Goal: Navigation & Orientation: Find specific page/section

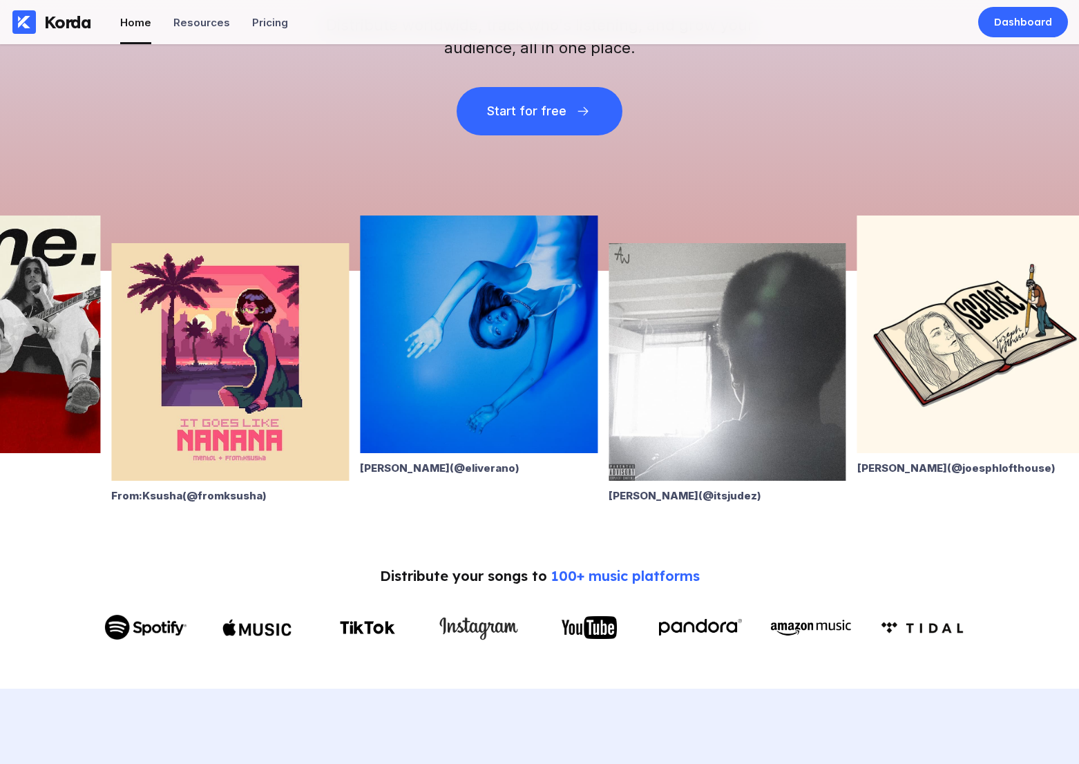
scroll to position [292, 0]
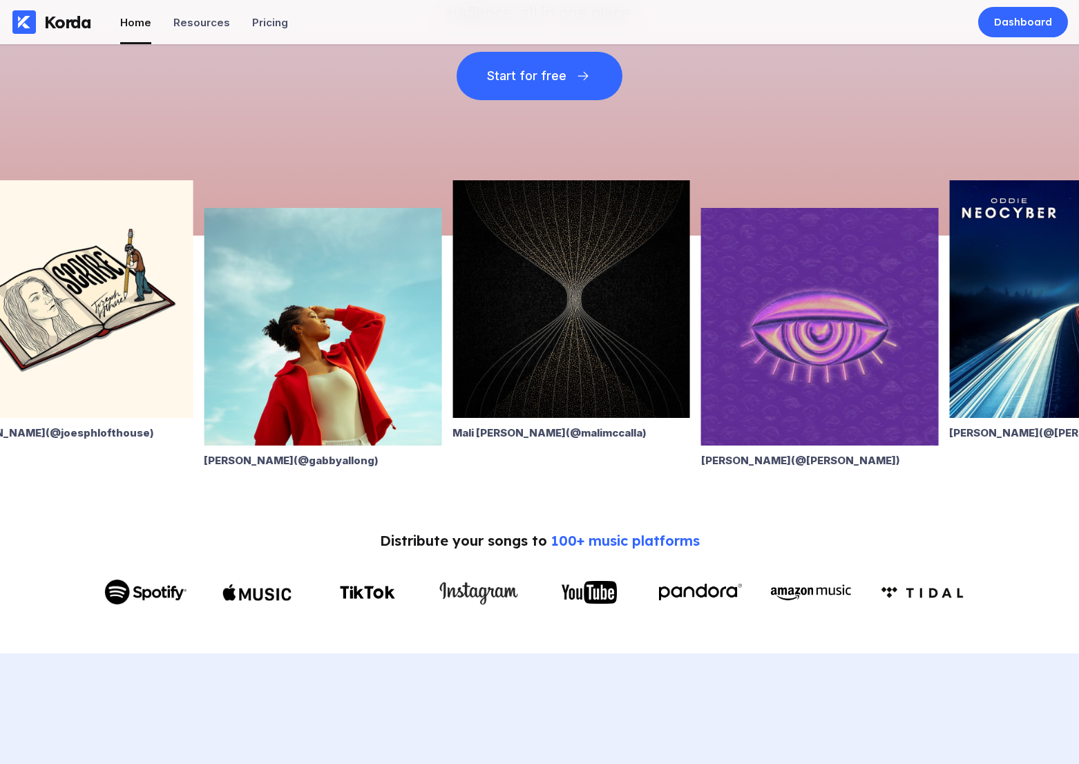
click at [796, 368] on img at bounding box center [820, 327] width 238 height 238
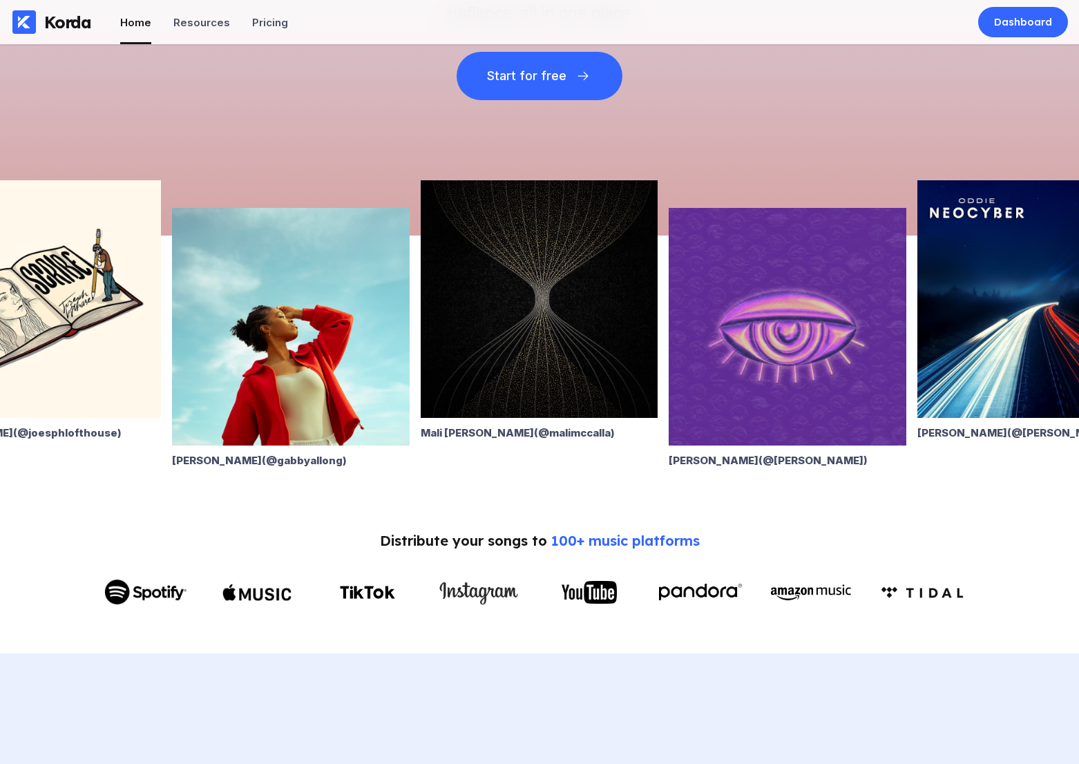
click at [97, 340] on img at bounding box center [42, 299] width 238 height 238
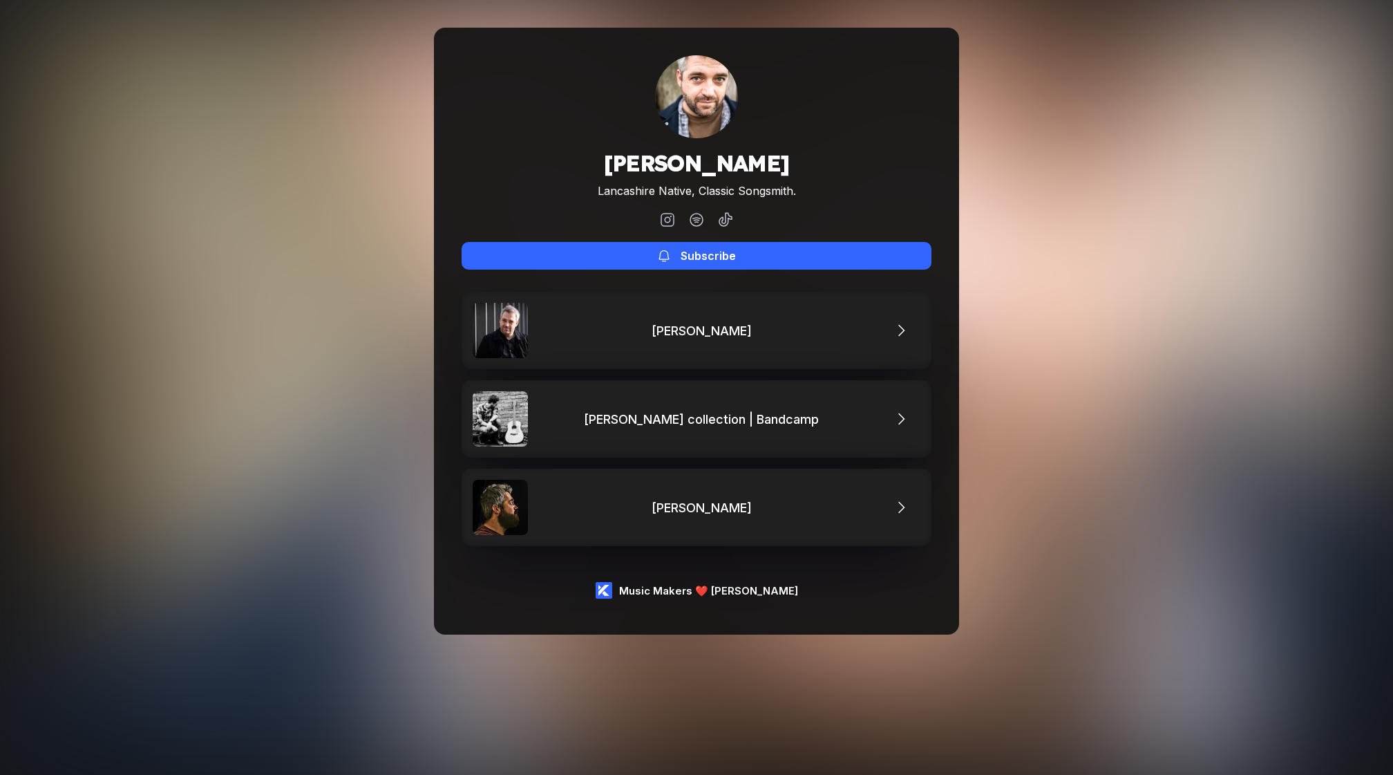
click at [717, 106] on img at bounding box center [696, 96] width 83 height 83
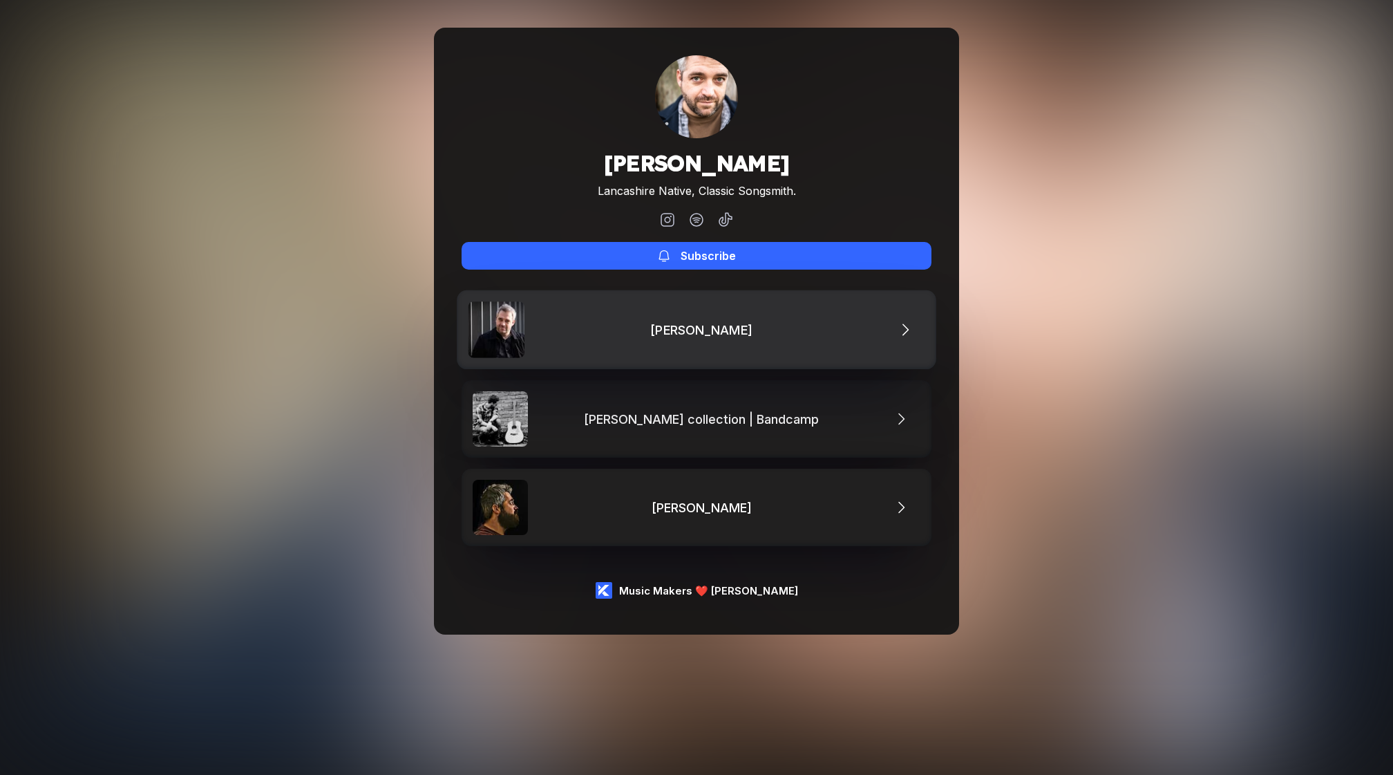
click at [749, 350] on link "Joseph Lofthouse" at bounding box center [697, 329] width 480 height 79
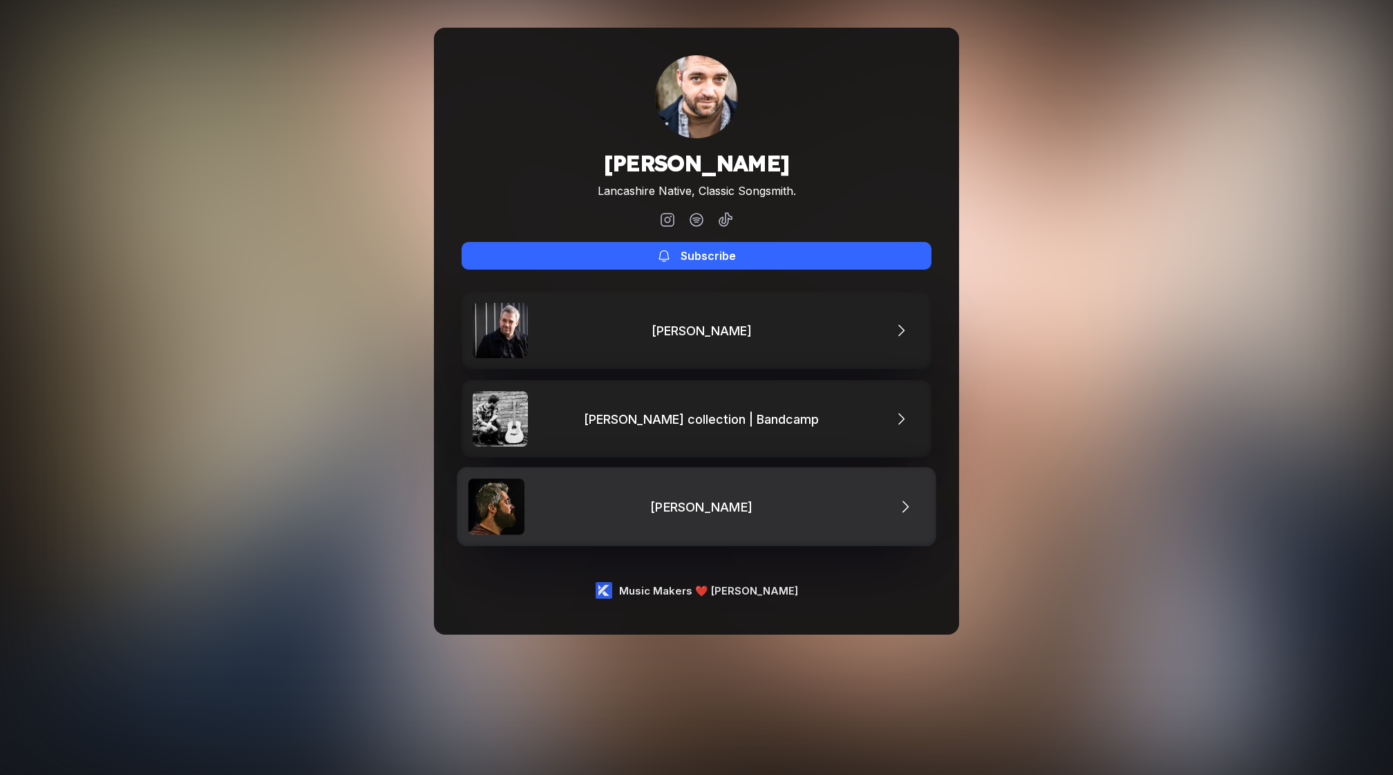
click at [714, 495] on link "Joseph Lofthouse" at bounding box center [697, 506] width 480 height 79
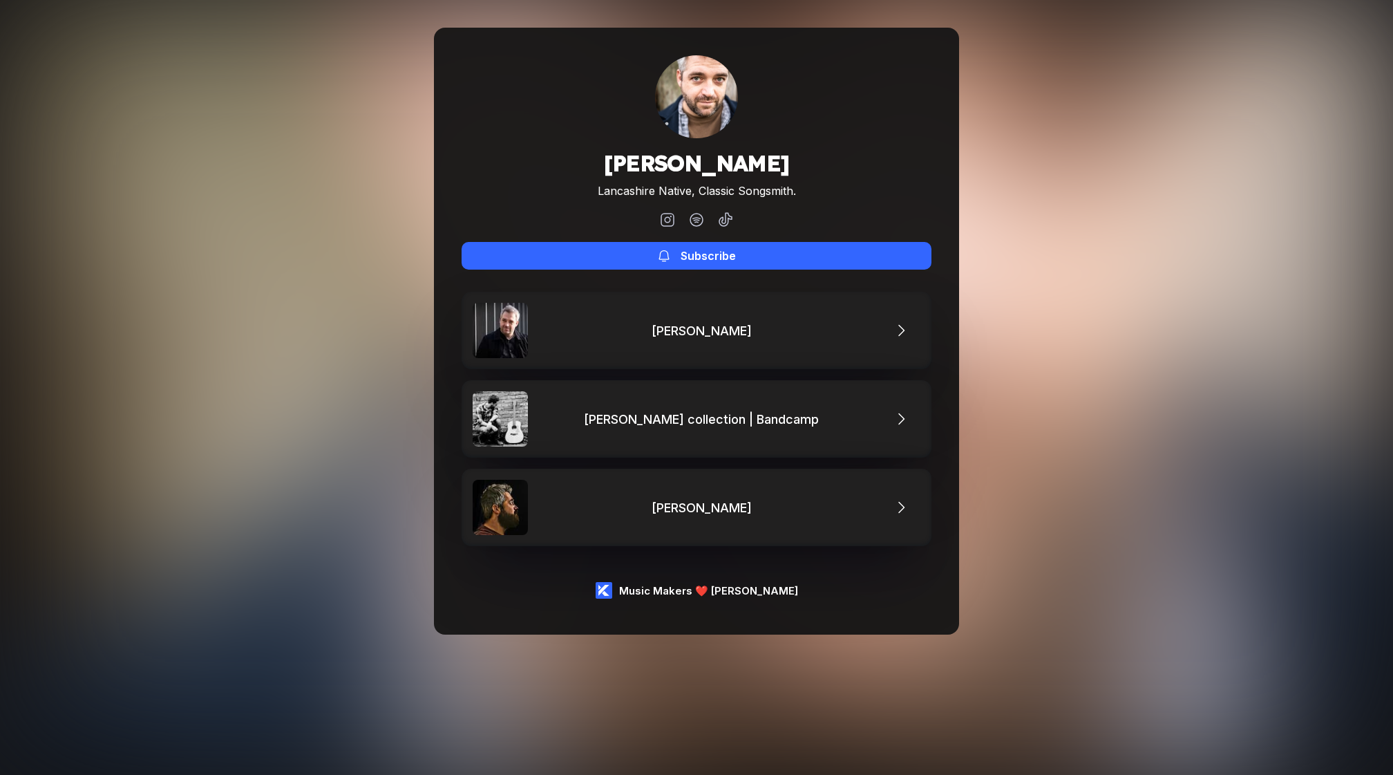
click at [717, 108] on img at bounding box center [696, 96] width 83 height 83
click at [811, 173] on div "Joseph Lofthouse Lancashire Native, Classic Songsmith. Subscribe" at bounding box center [697, 162] width 470 height 214
drag, startPoint x: 811, startPoint y: 173, endPoint x: 765, endPoint y: 166, distance: 46.1
click at [765, 166] on div "Joseph Lofthouse Lancashire Native, Classic Songsmith. Subscribe" at bounding box center [697, 162] width 470 height 214
click at [809, 164] on div "Joseph Lofthouse Lancashire Native, Classic Songsmith. Subscribe" at bounding box center [697, 162] width 470 height 214
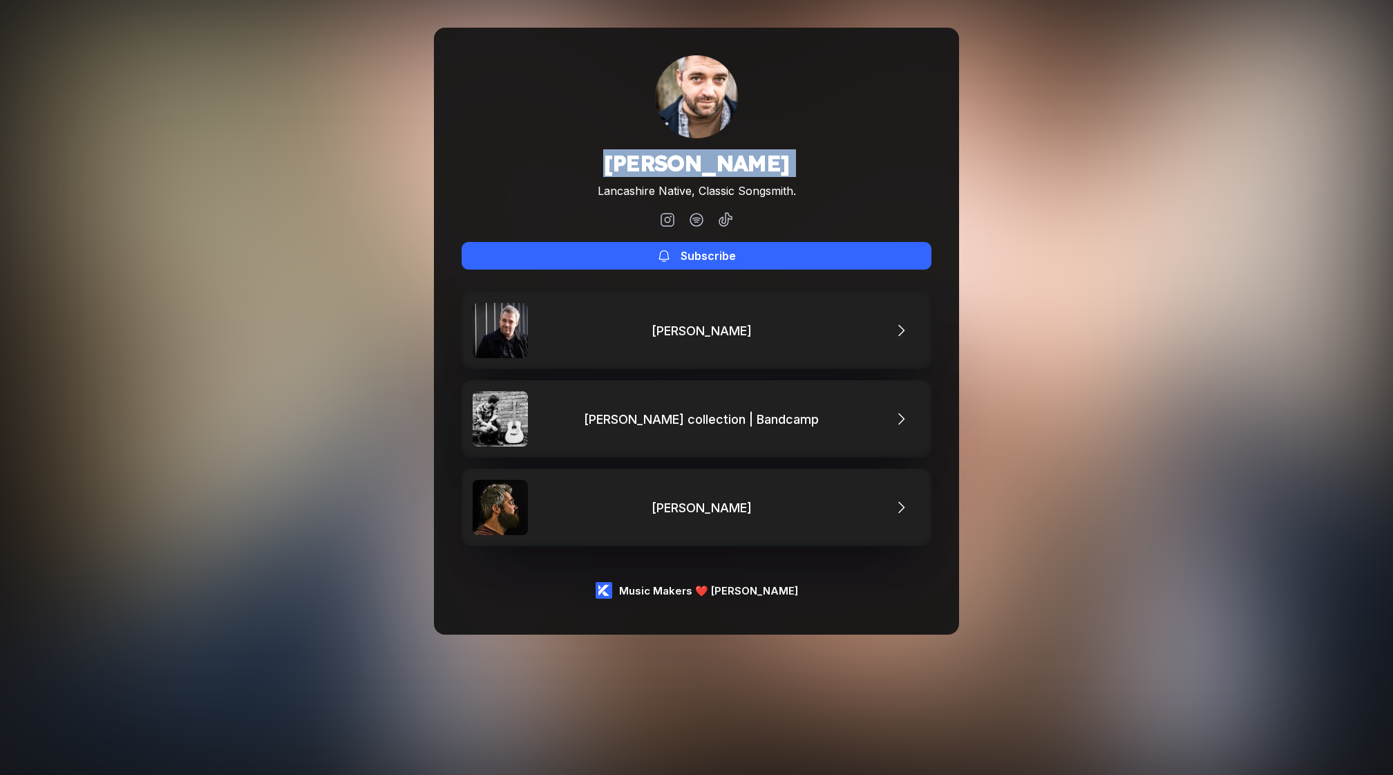
drag, startPoint x: 809, startPoint y: 164, endPoint x: 622, endPoint y: 165, distance: 187.3
click at [622, 165] on div "Joseph Lofthouse Lancashire Native, Classic Songsmith. Subscribe" at bounding box center [697, 162] width 470 height 214
